Goal: Check status: Check status

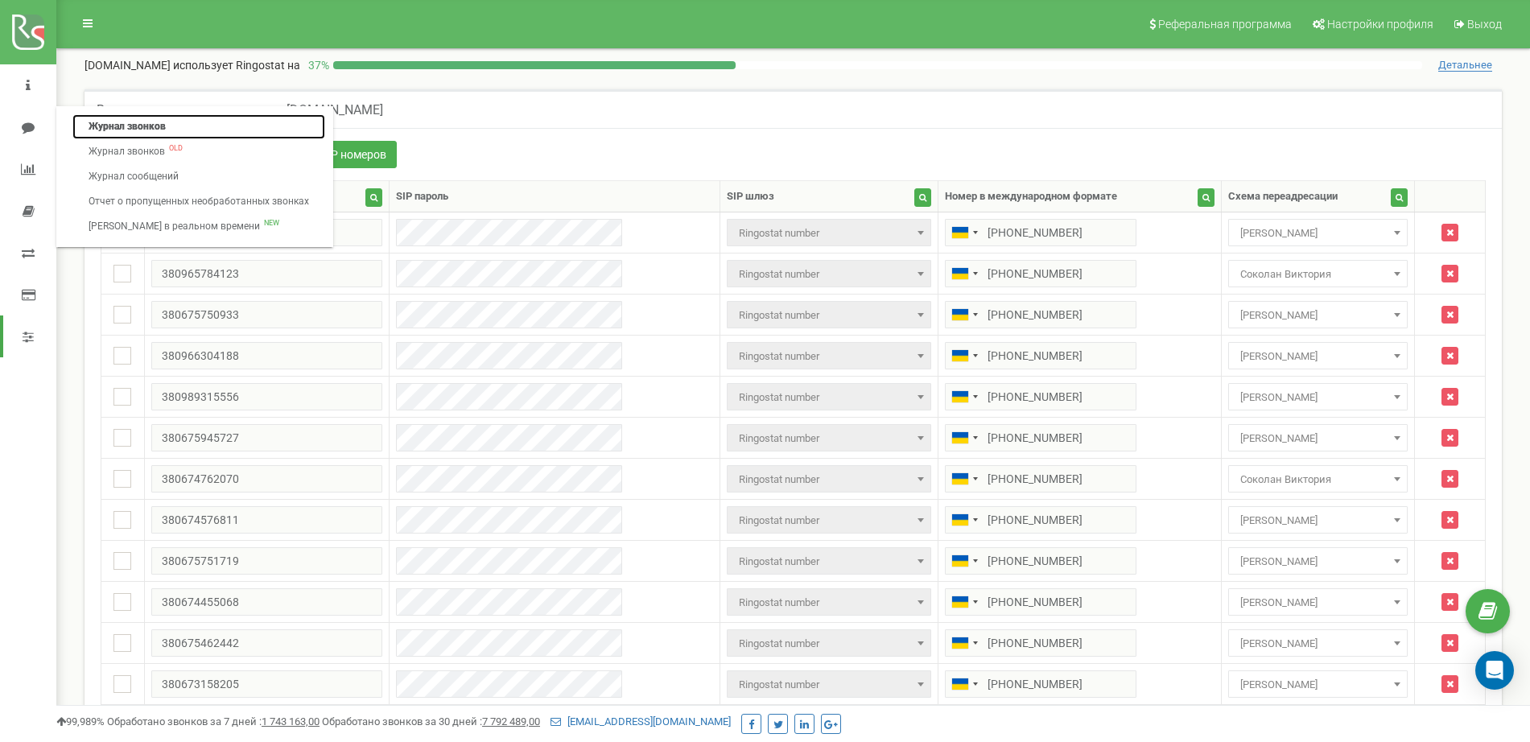
click at [120, 120] on link "Журнал звонков" at bounding box center [198, 126] width 253 height 25
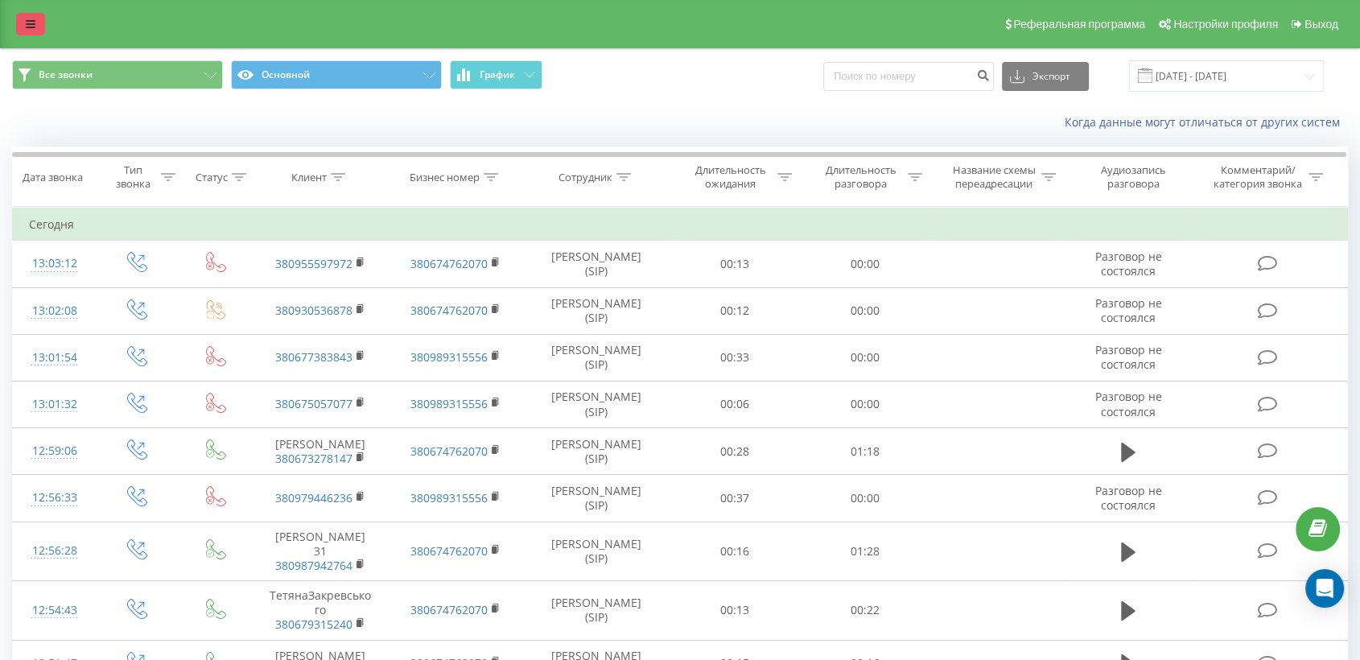
click at [36, 23] on link at bounding box center [30, 24] width 29 height 23
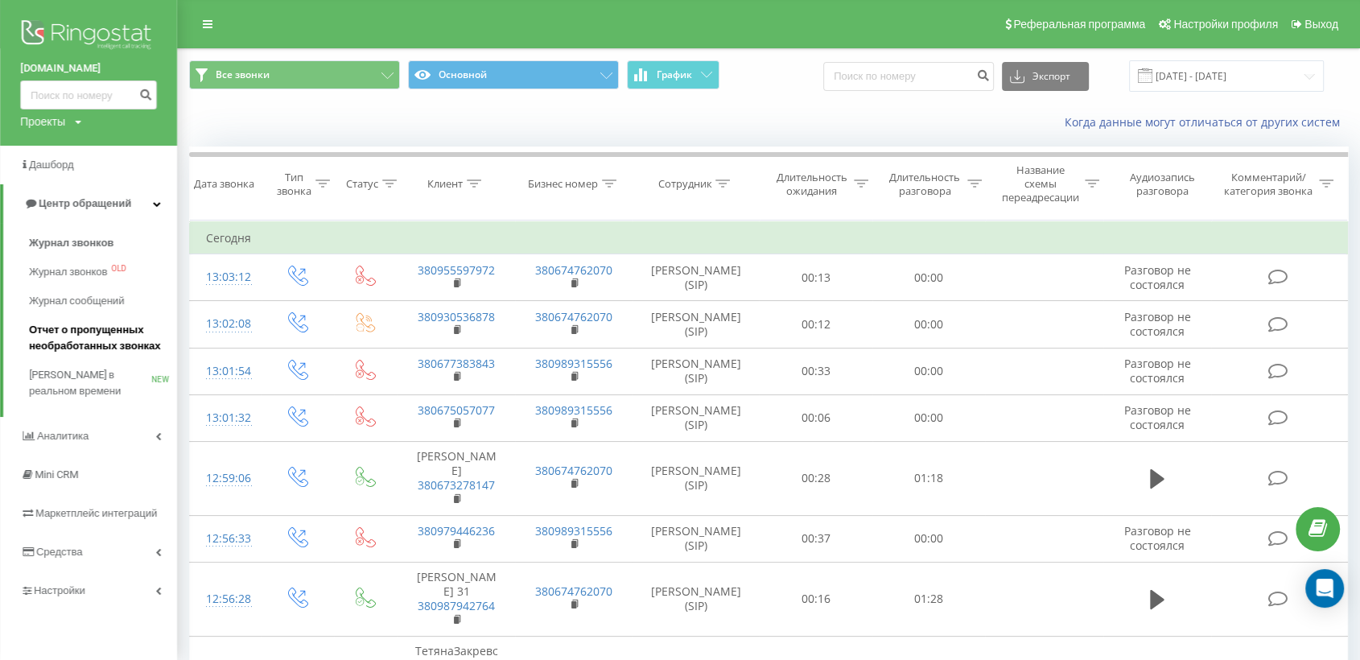
click at [68, 330] on span "Отчет о пропущенных необработанных звонках" at bounding box center [99, 338] width 140 height 32
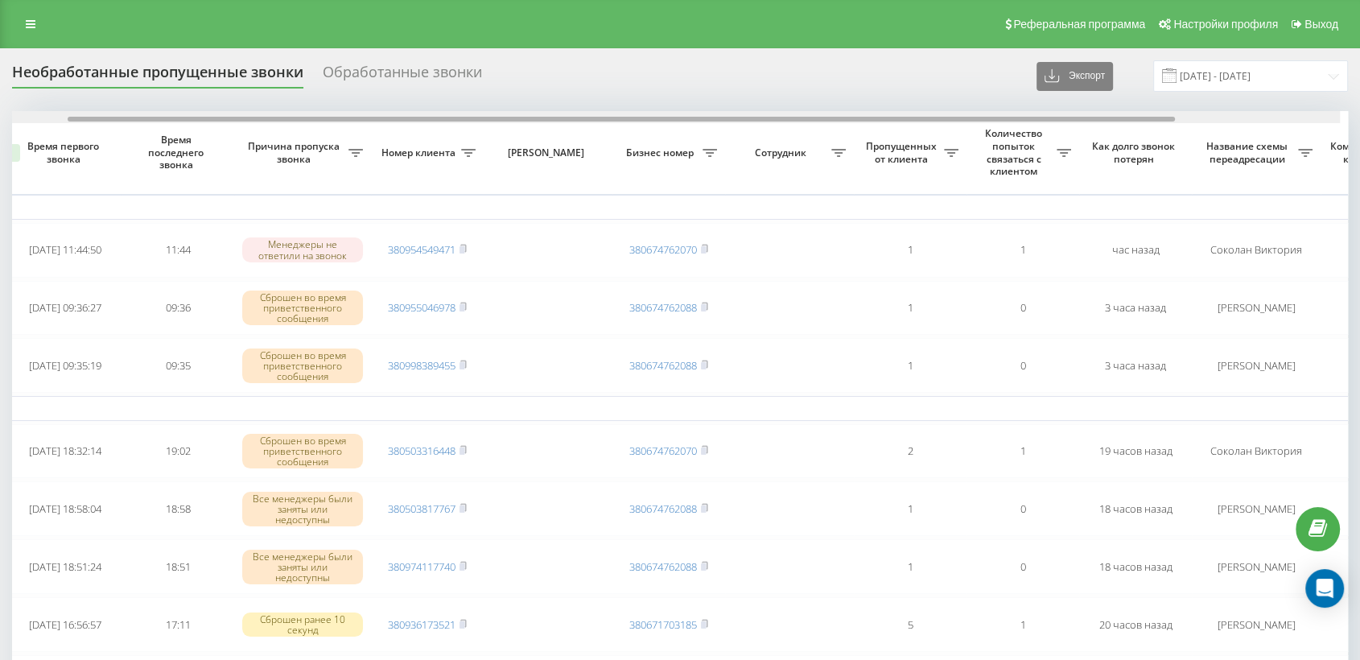
scroll to position [0, 89]
drag, startPoint x: 618, startPoint y: 120, endPoint x: 692, endPoint y: 122, distance: 74.1
click at [692, 122] on div at bounding box center [679, 117] width 1335 height 12
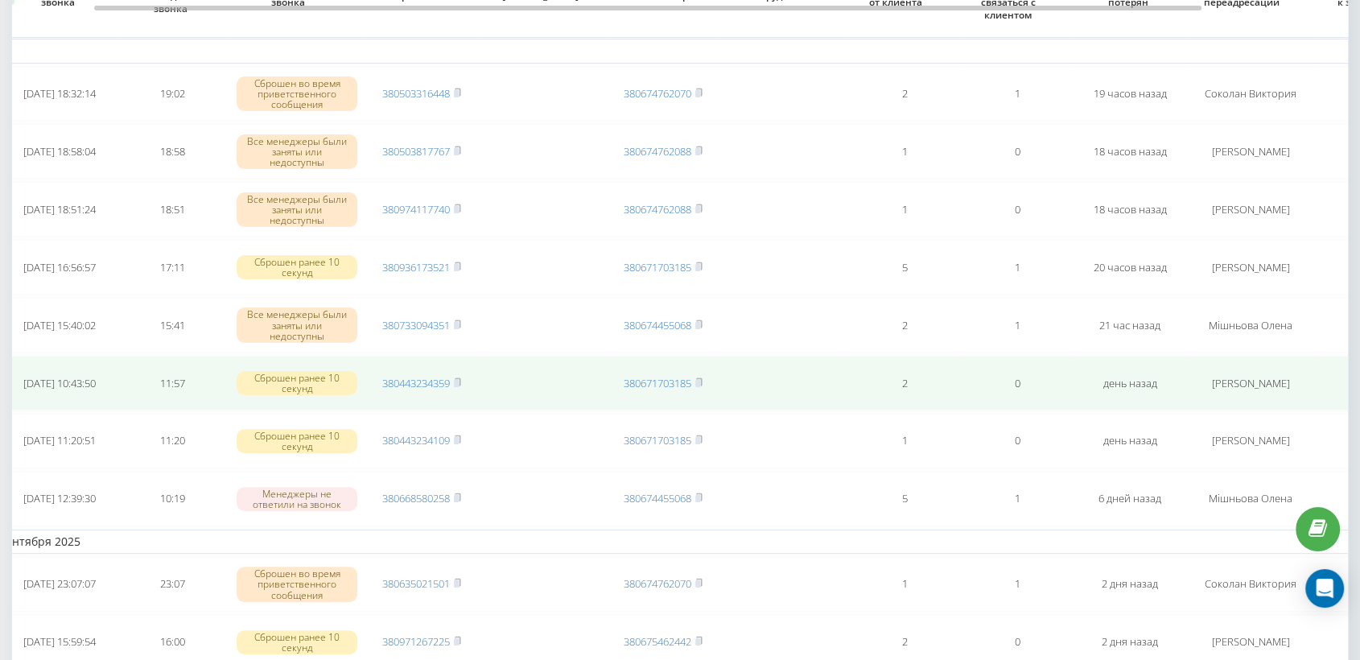
scroll to position [0, 0]
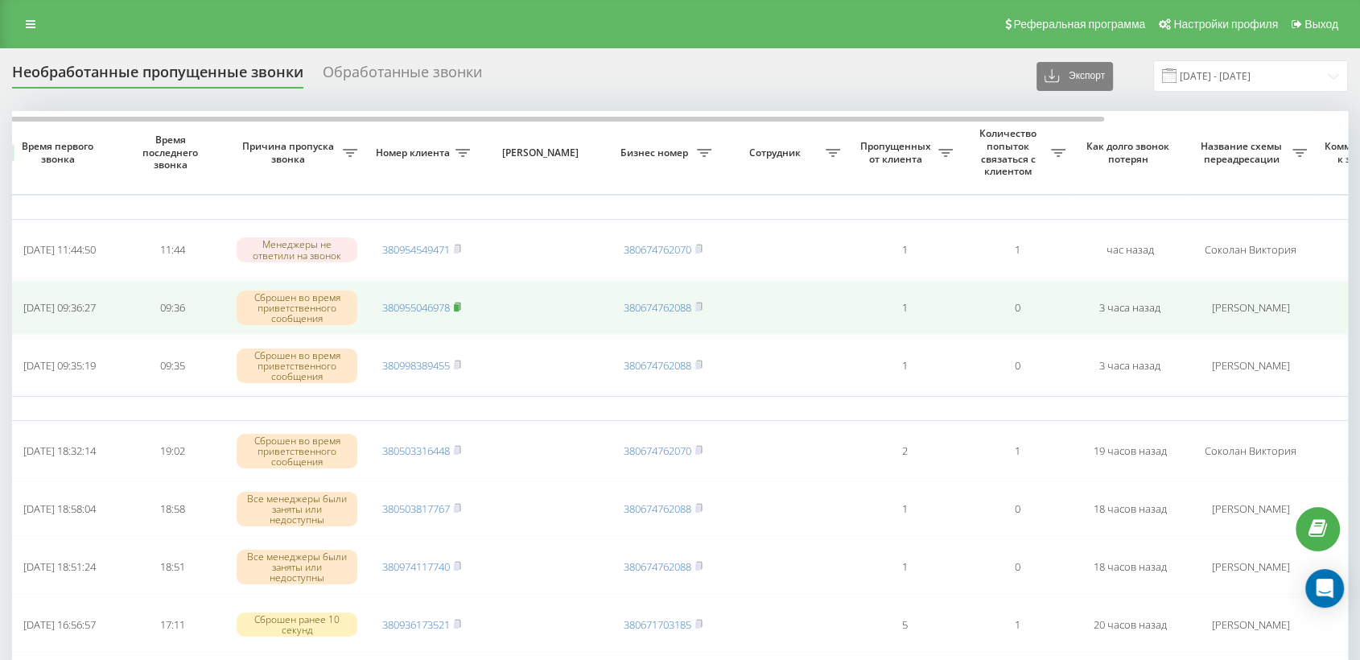
click at [459, 304] on rect at bounding box center [456, 307] width 5 height 7
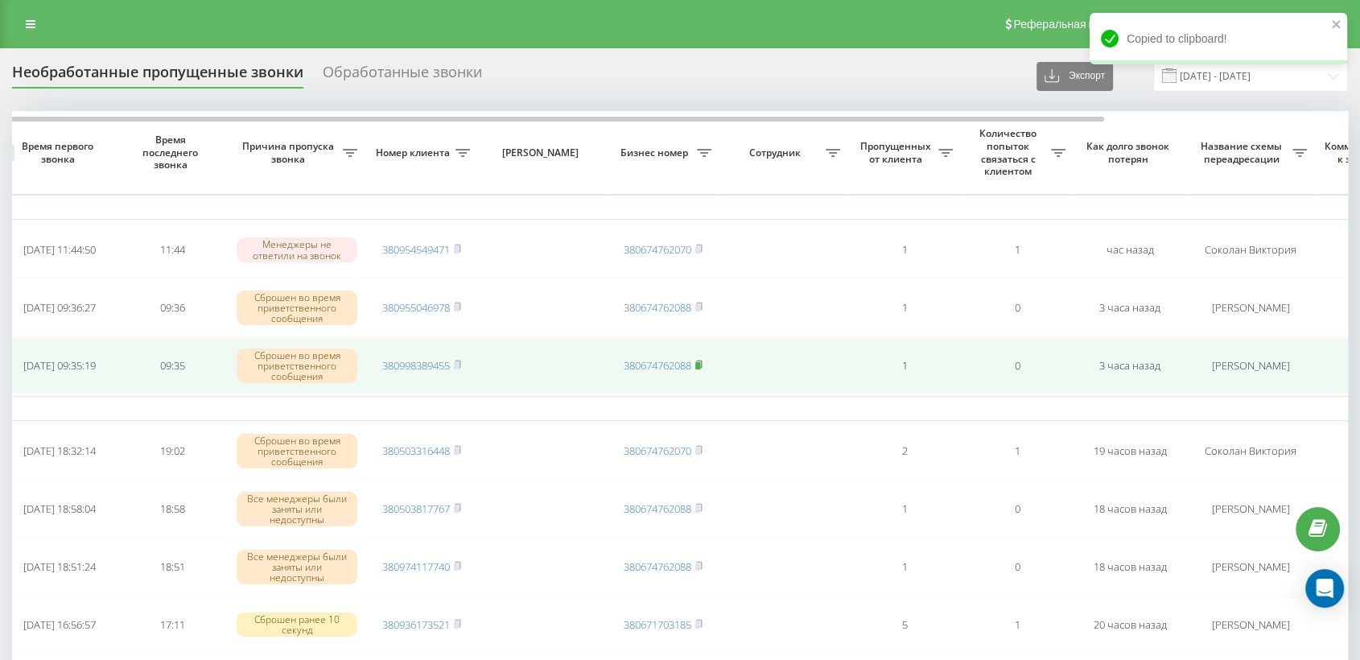
click at [700, 362] on rect at bounding box center [697, 365] width 5 height 7
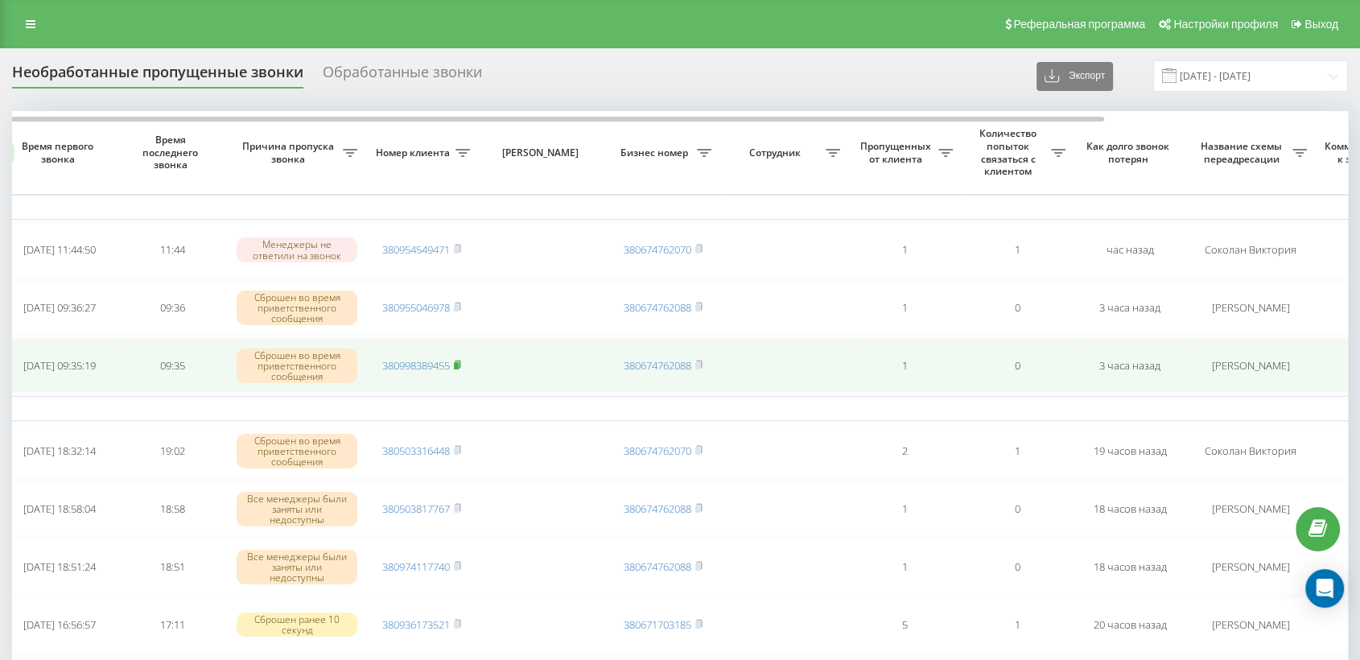
click at [459, 360] on icon at bounding box center [458, 363] width 6 height 7
